Goal: Find specific page/section: Find specific page/section

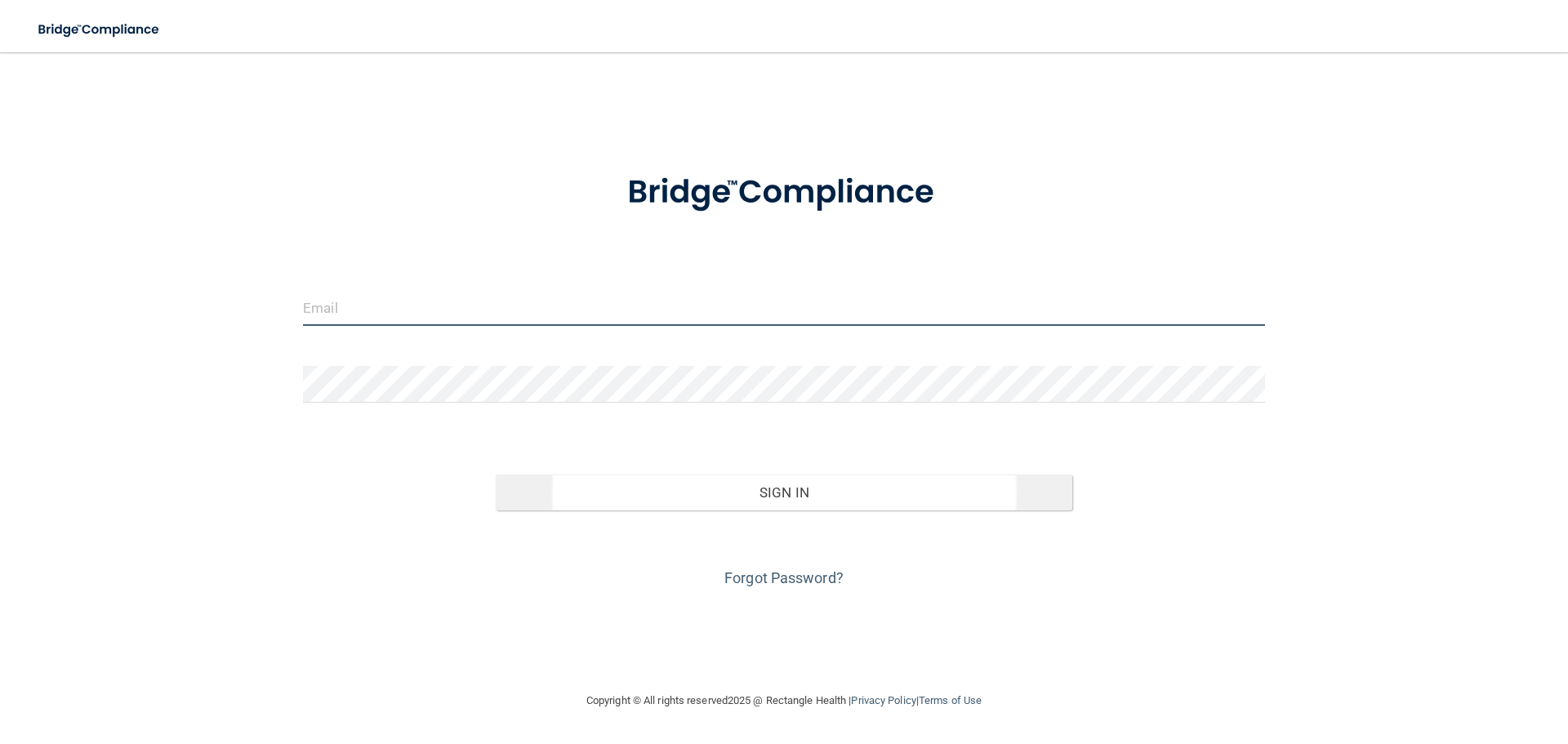
type input "[EMAIL_ADDRESS][DOMAIN_NAME]"
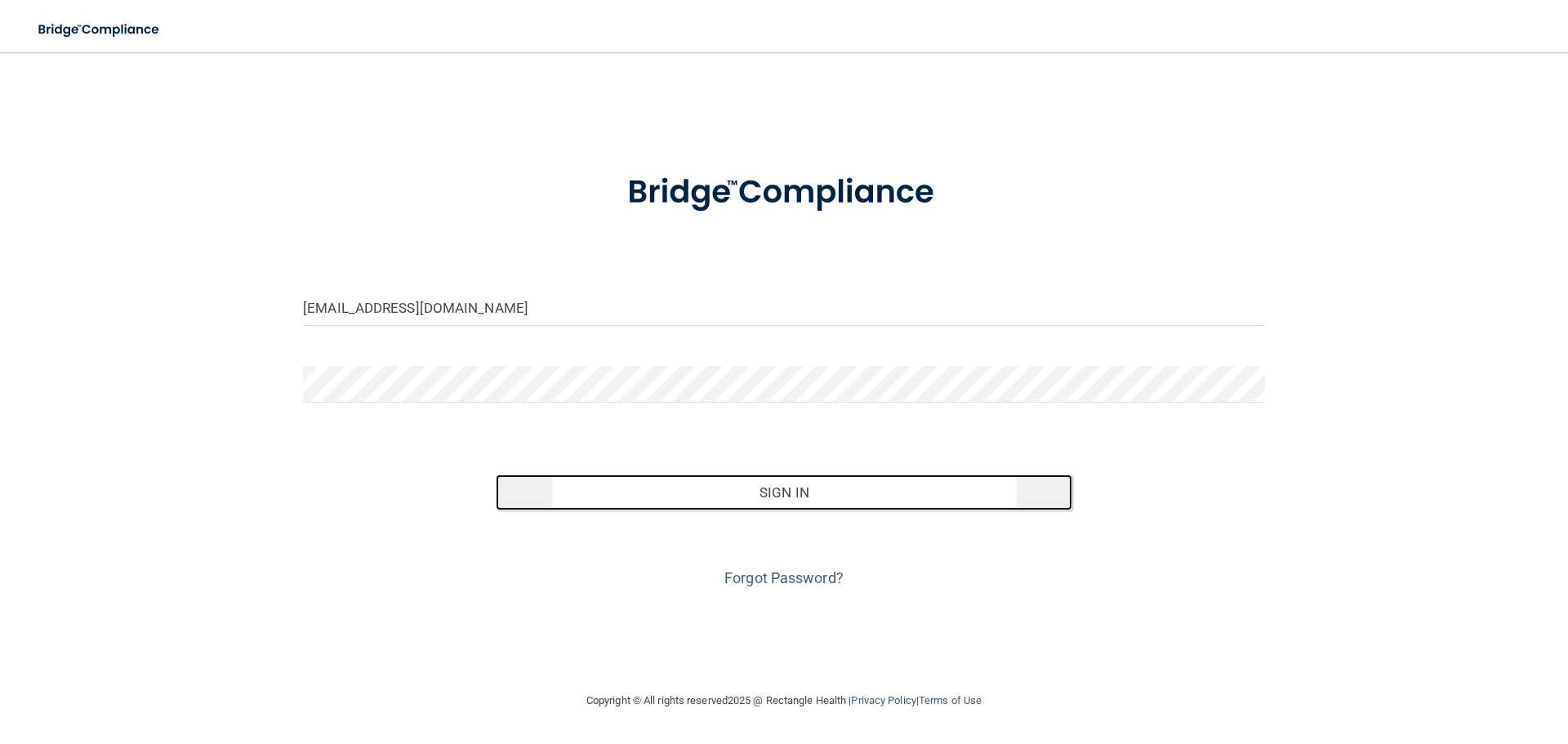
click at [632, 487] on button "Sign In" at bounding box center [784, 493] width 578 height 36
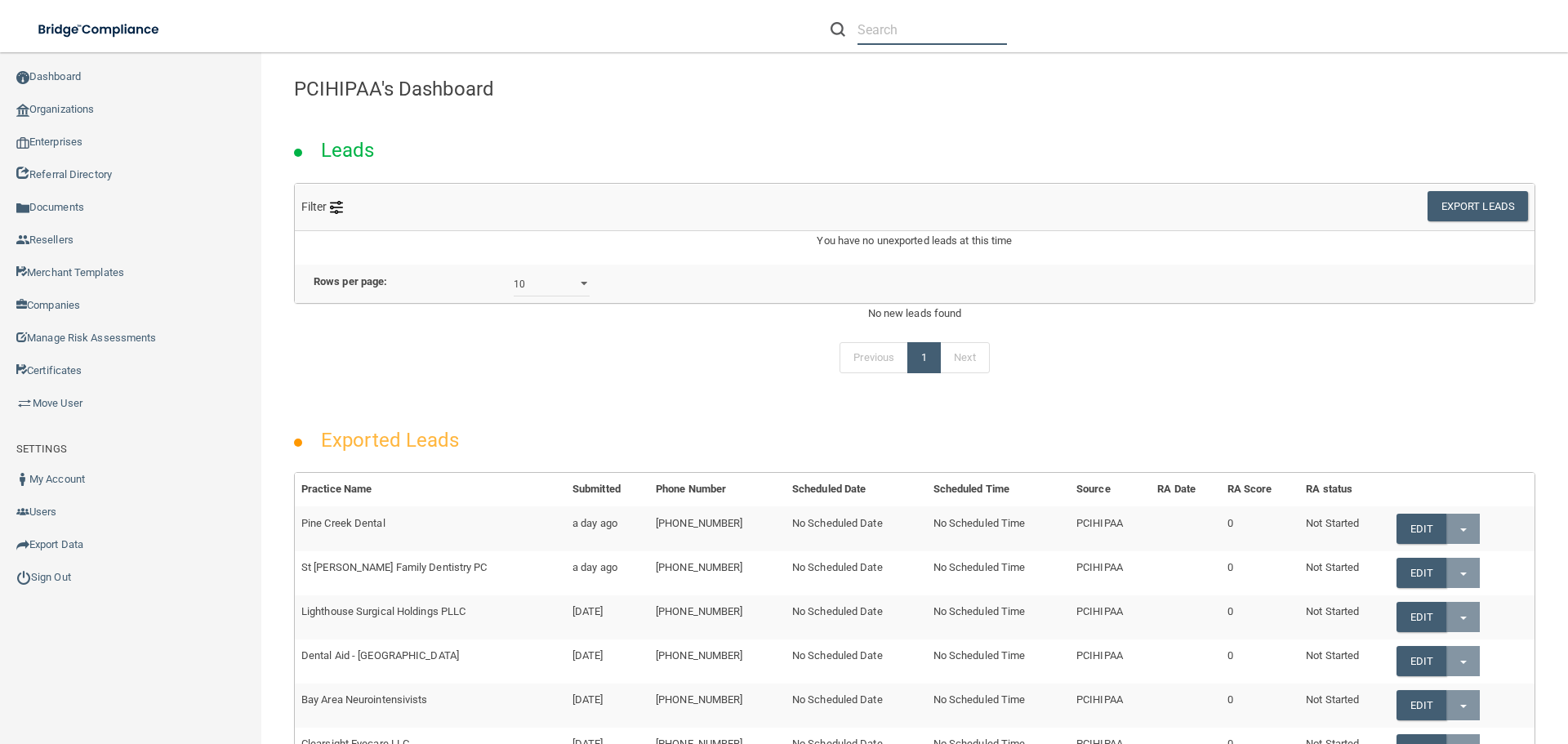
click at [912, 22] on input "text" at bounding box center [931, 29] width 149 height 30
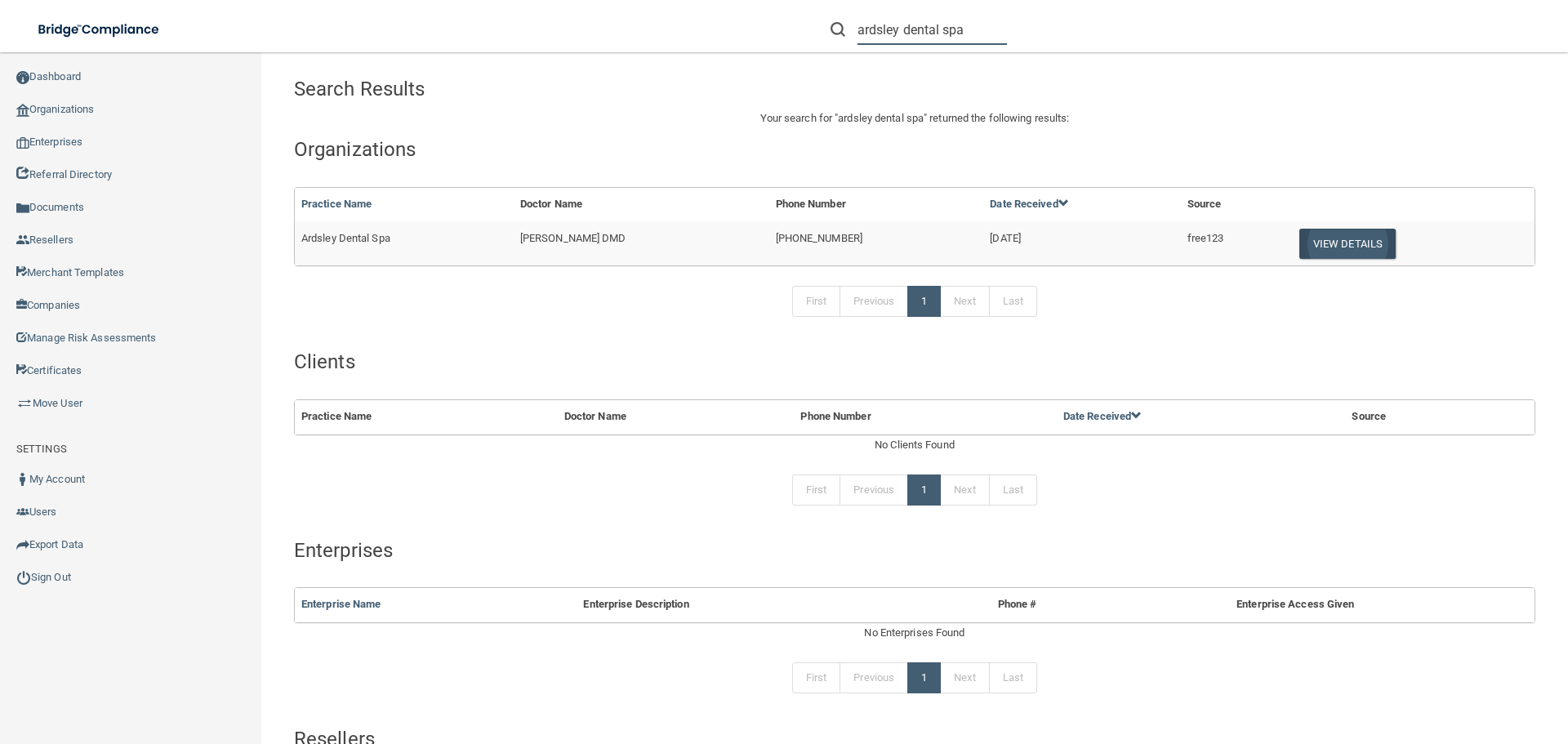
type input "ardsley dental spa"
click at [1336, 232] on button "View Details" at bounding box center [1347, 244] width 96 height 30
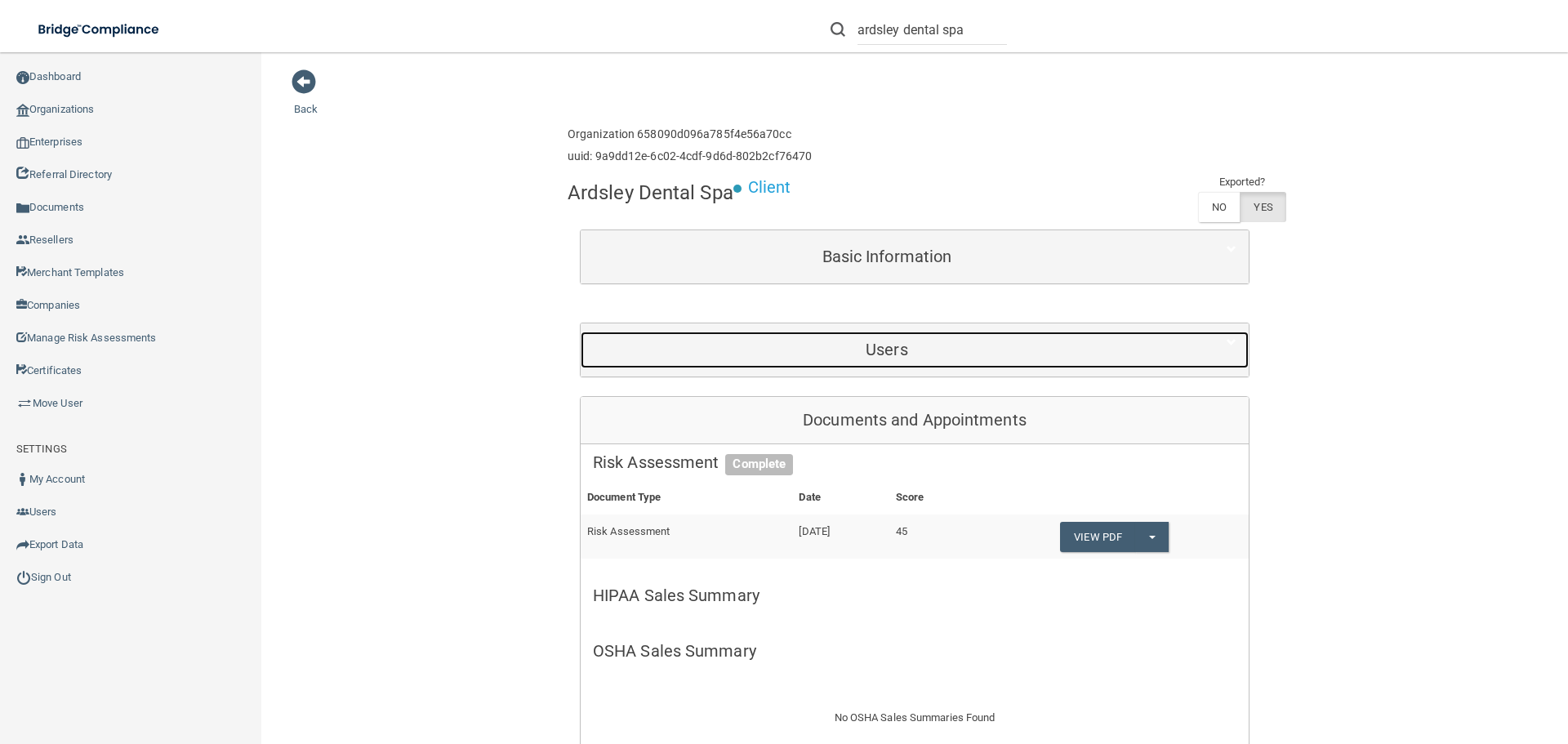
click at [949, 335] on div "Users" at bounding box center [887, 350] width 613 height 37
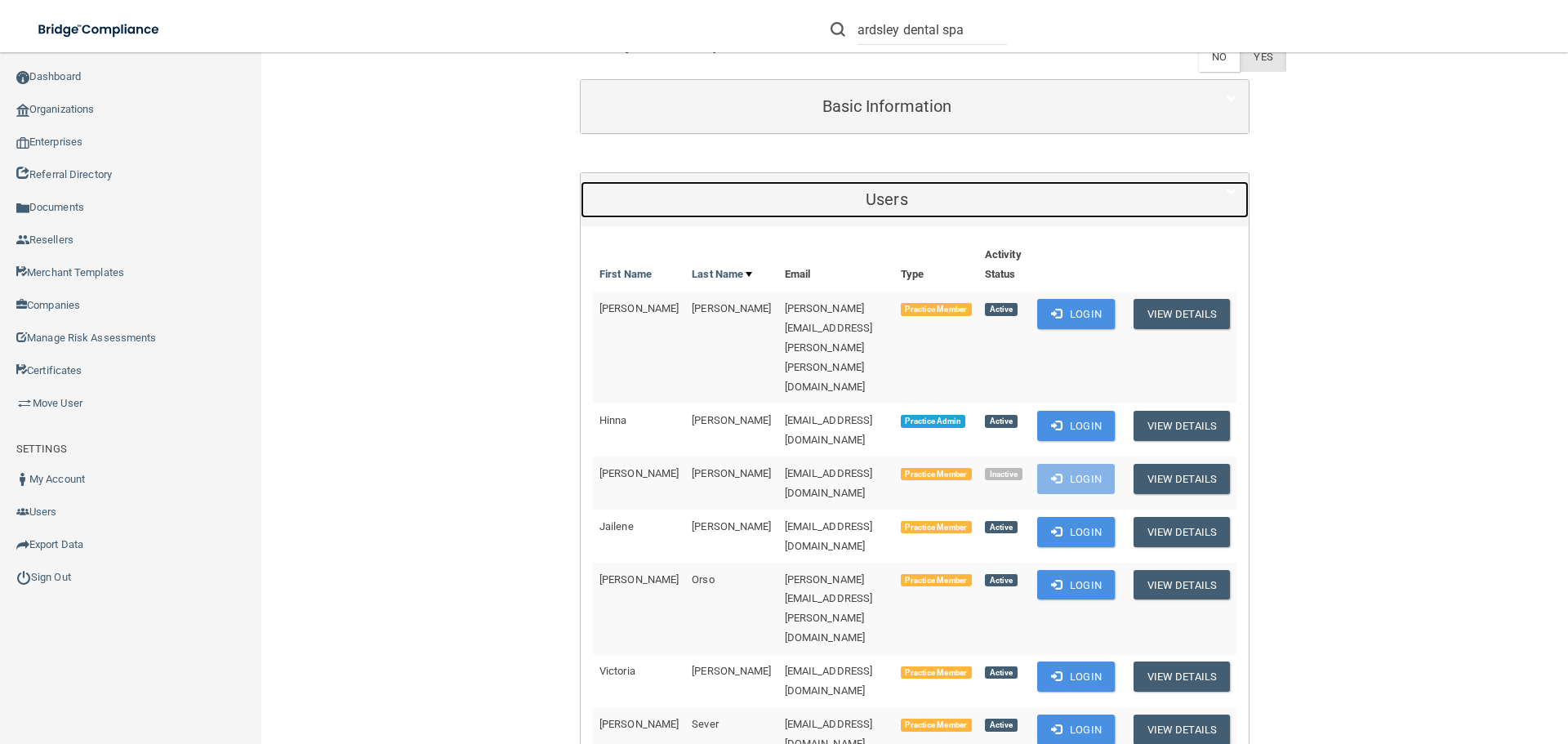
scroll to position [164, 0]
